Goal: Task Accomplishment & Management: Use online tool/utility

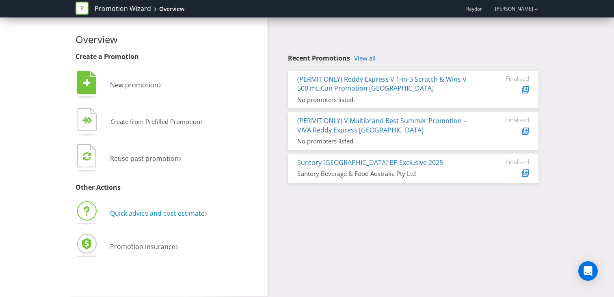
click at [148, 212] on span "Quick advice and cost estimate" at bounding box center [157, 213] width 95 height 9
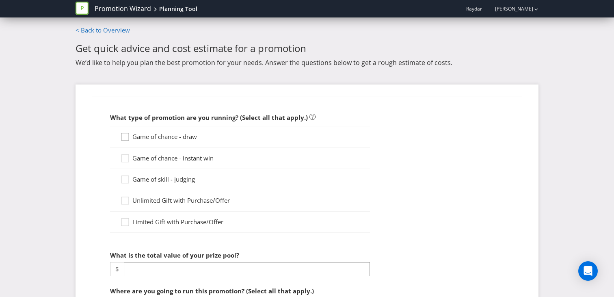
click at [129, 135] on icon at bounding box center [124, 136] width 7 height 7
click at [0, 0] on input "Game of chance - draw" at bounding box center [0, 0] width 0 height 0
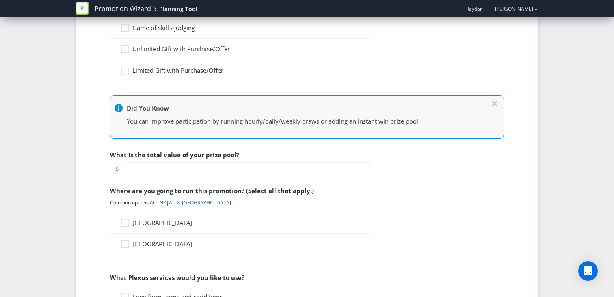
scroll to position [160, 0]
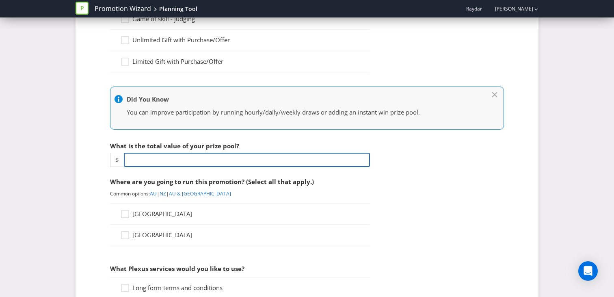
click at [154, 156] on input "number" at bounding box center [247, 160] width 246 height 14
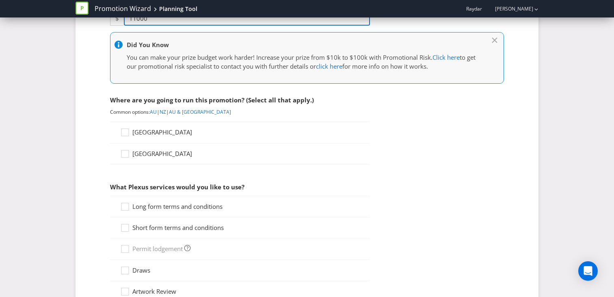
scroll to position [305, 0]
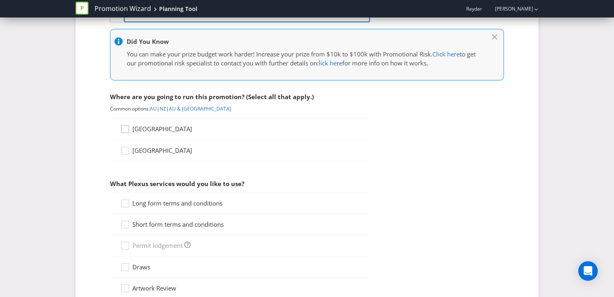
type input "11000"
click at [126, 130] on icon at bounding box center [126, 131] width 12 height 12
click at [0, 0] on input "[GEOGRAPHIC_DATA]" at bounding box center [0, 0] width 0 height 0
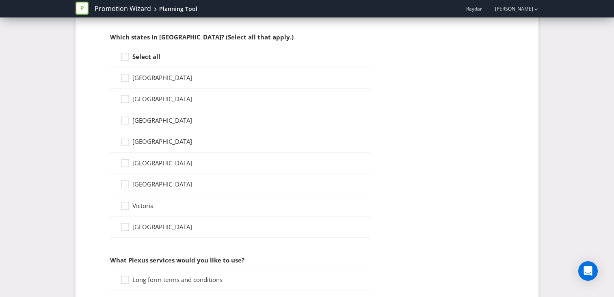
drag, startPoint x: 125, startPoint y: 58, endPoint x: 117, endPoint y: 86, distance: 29.4
click at [125, 58] on icon at bounding box center [126, 58] width 12 height 12
click at [0, 0] on input "Select all" at bounding box center [0, 0] width 0 height 0
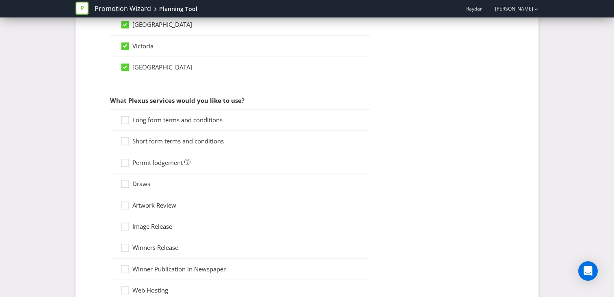
scroll to position [612, 0]
click at [123, 159] on div at bounding box center [125, 159] width 4 height 4
click at [0, 0] on input "Permit lodgement" at bounding box center [0, 0] width 0 height 0
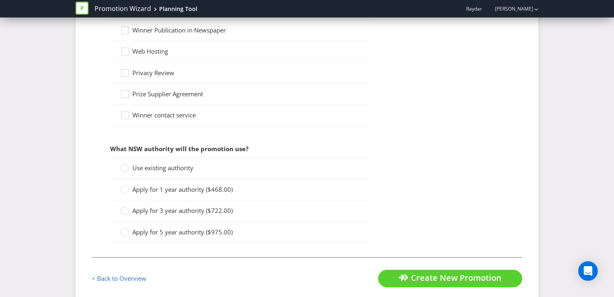
scroll to position [864, 0]
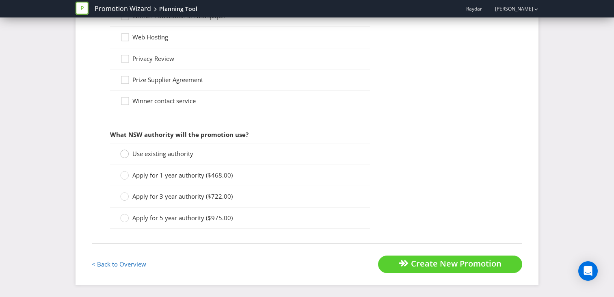
click at [123, 154] on circle at bounding box center [125, 154] width 8 height 8
click at [0, 0] on input "Use existing authority" at bounding box center [0, 0] width 0 height 0
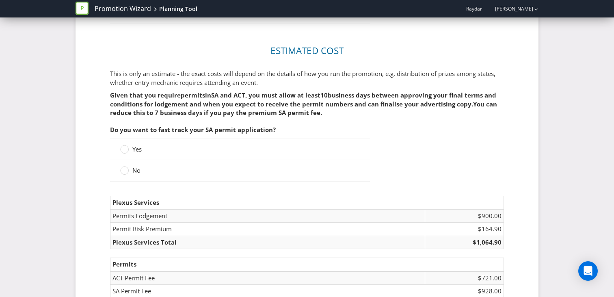
scroll to position [1078, 0]
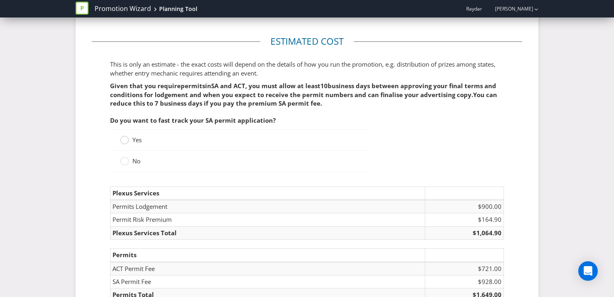
click at [126, 140] on circle at bounding box center [125, 140] width 8 height 8
click at [0, 0] on input "Yes" at bounding box center [0, 0] width 0 height 0
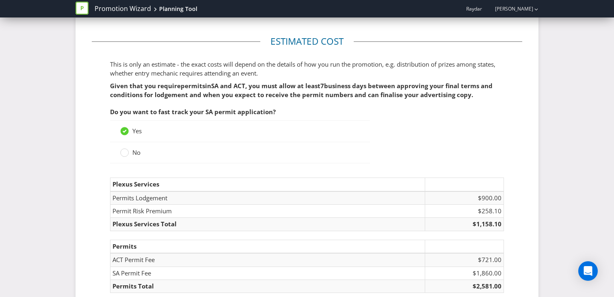
scroll to position [1159, 0]
